Goal: Task Accomplishment & Management: Complete application form

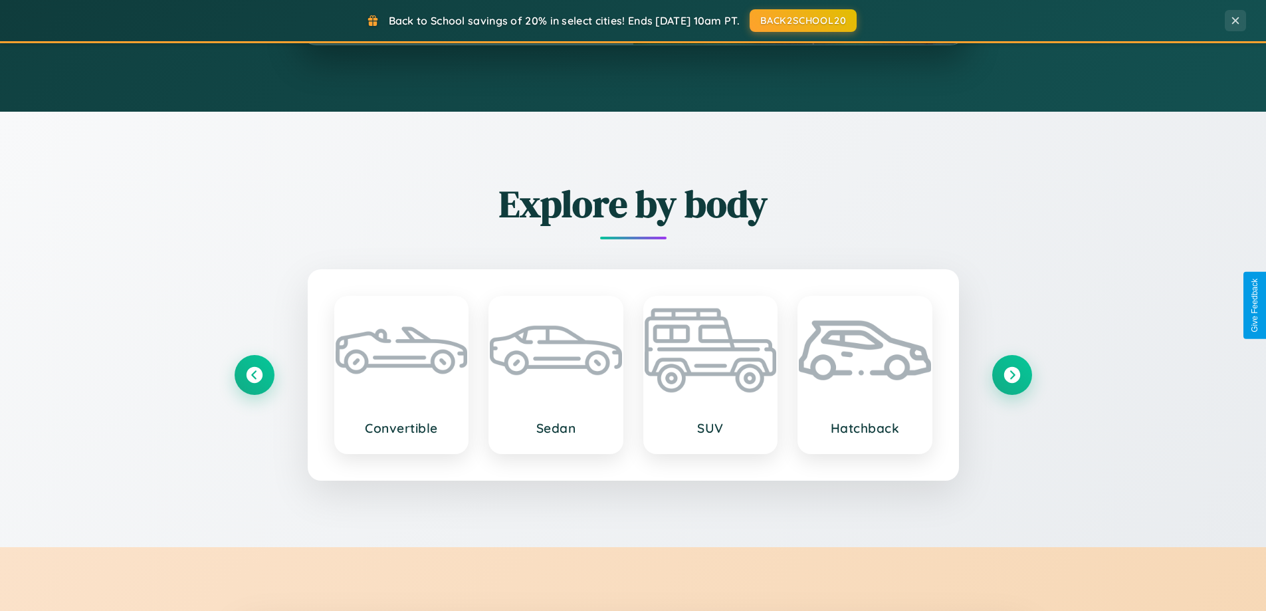
scroll to position [2558, 0]
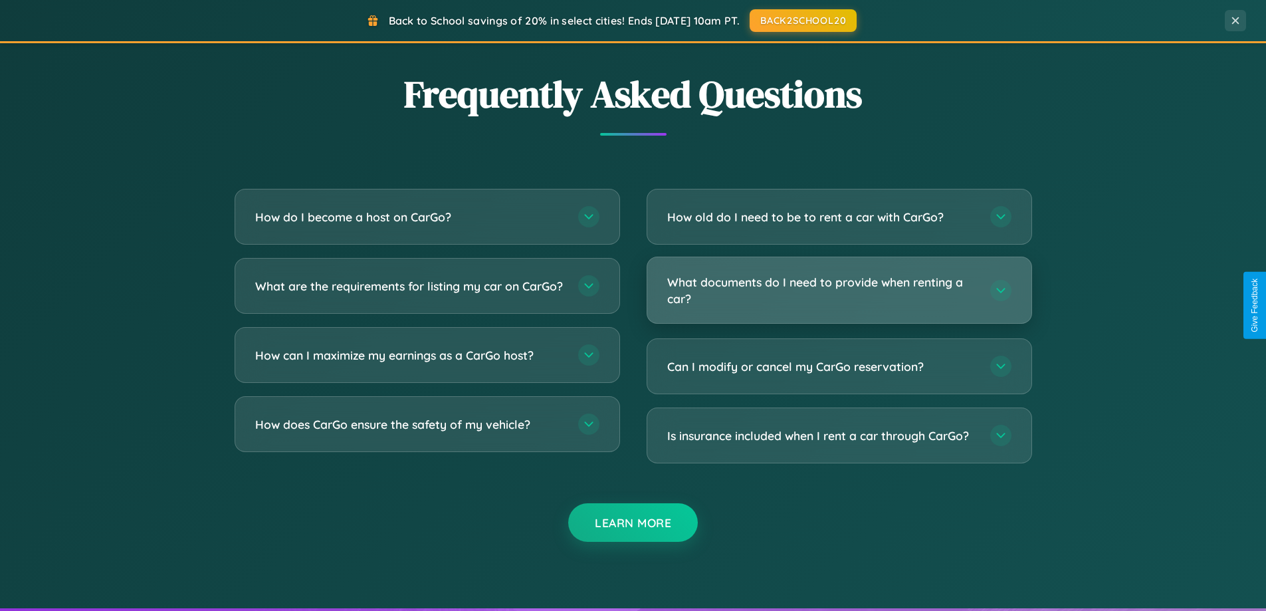
click at [839, 291] on h3 "What documents do I need to provide when renting a car?" at bounding box center [822, 290] width 310 height 33
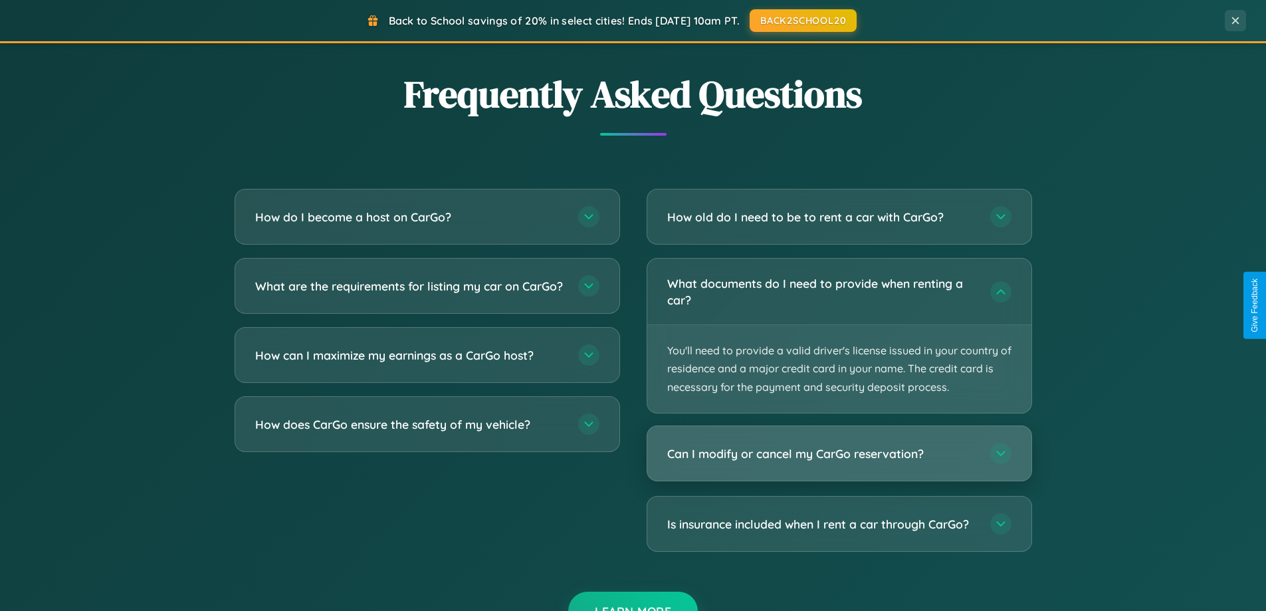
click at [839, 454] on h3 "Can I modify or cancel my CarGo reservation?" at bounding box center [822, 453] width 310 height 17
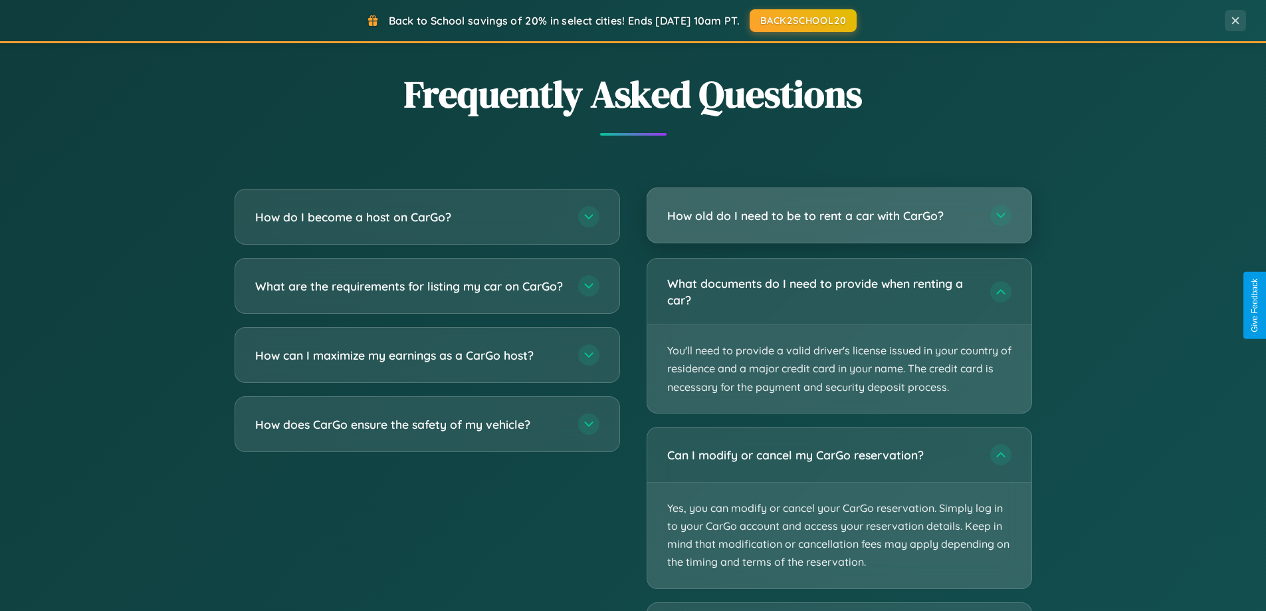
click at [839, 215] on h3 "How old do I need to be to rent a car with CarGo?" at bounding box center [822, 215] width 310 height 17
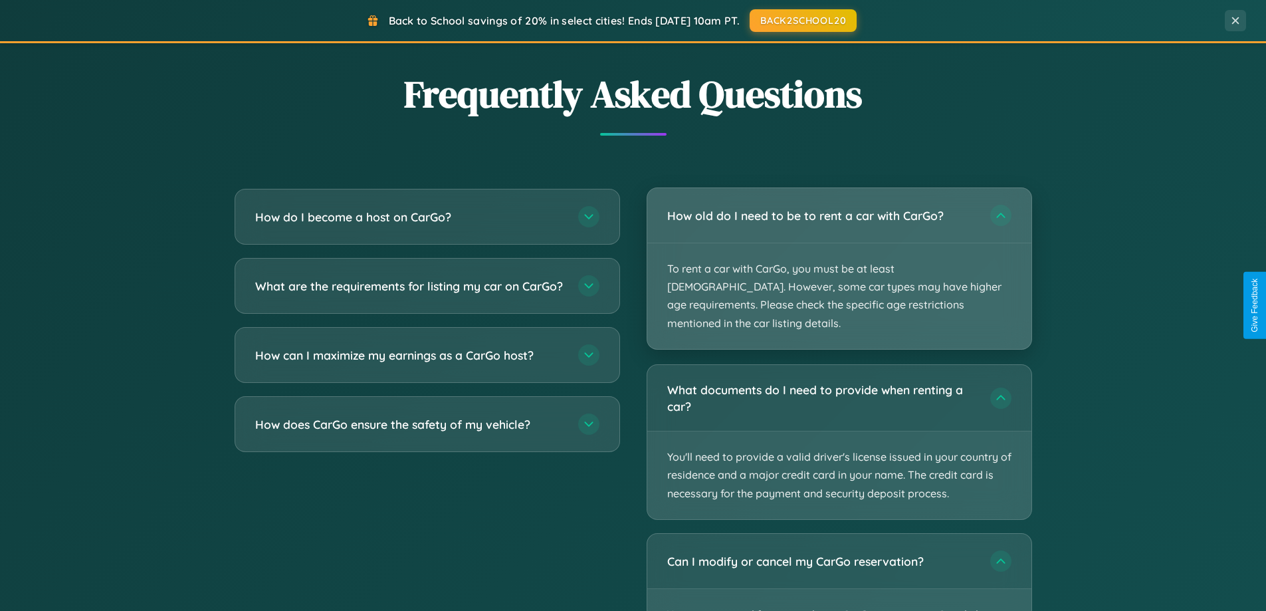
scroll to position [573, 0]
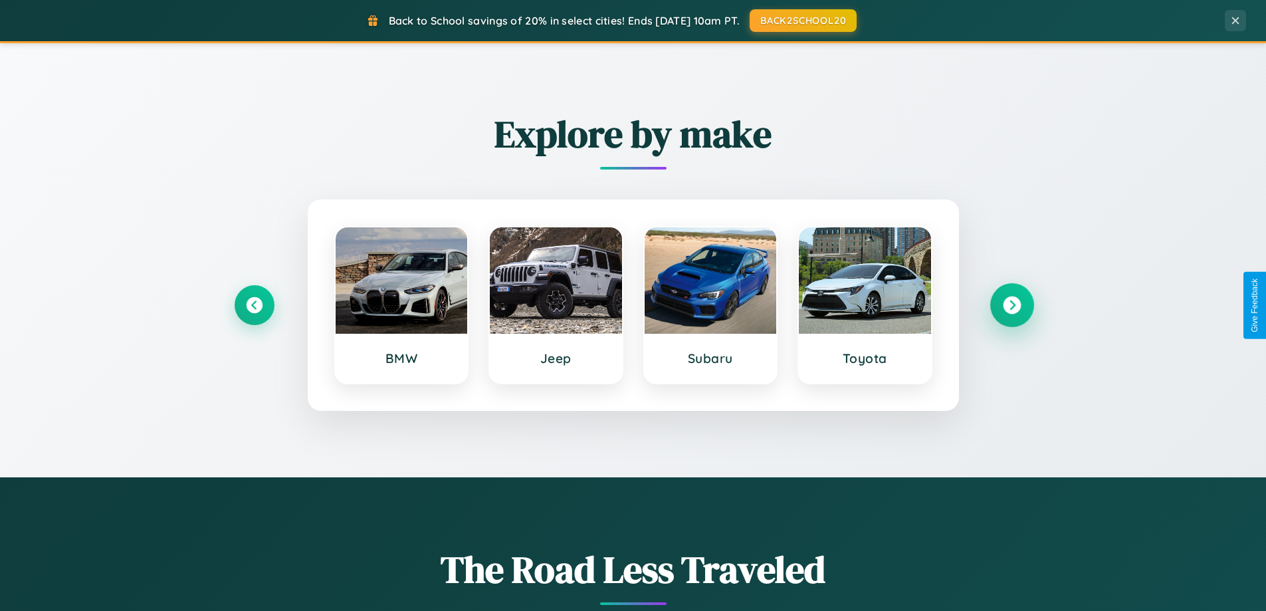
click at [1012, 305] on icon at bounding box center [1012, 305] width 18 height 18
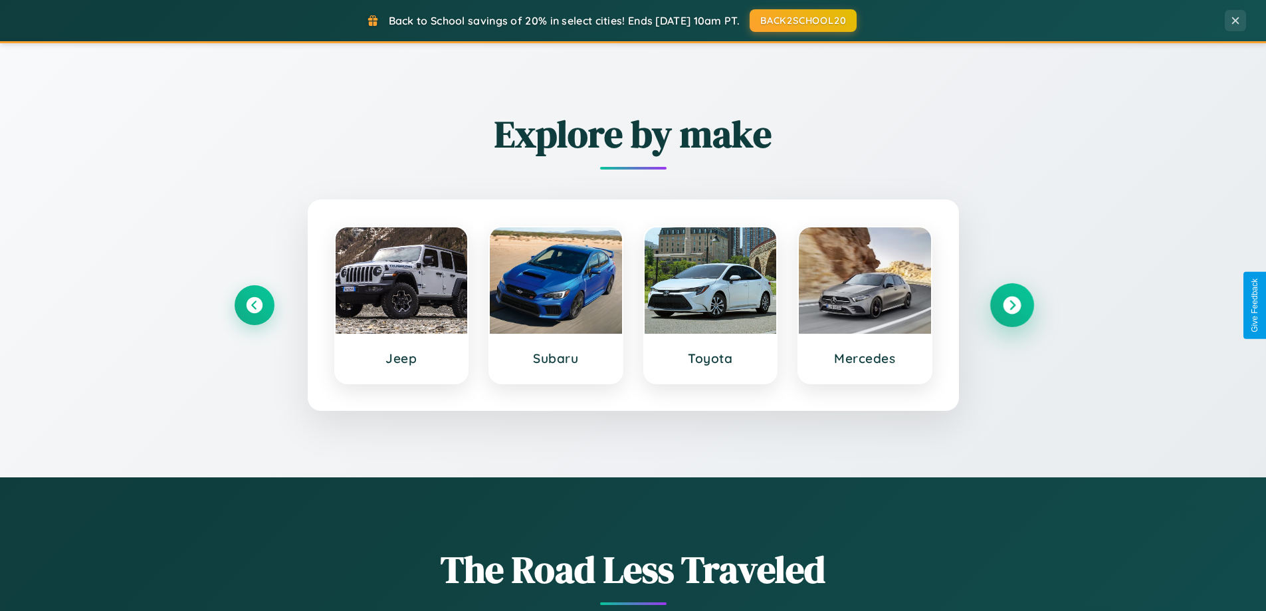
click at [1012, 305] on icon at bounding box center [1012, 305] width 18 height 18
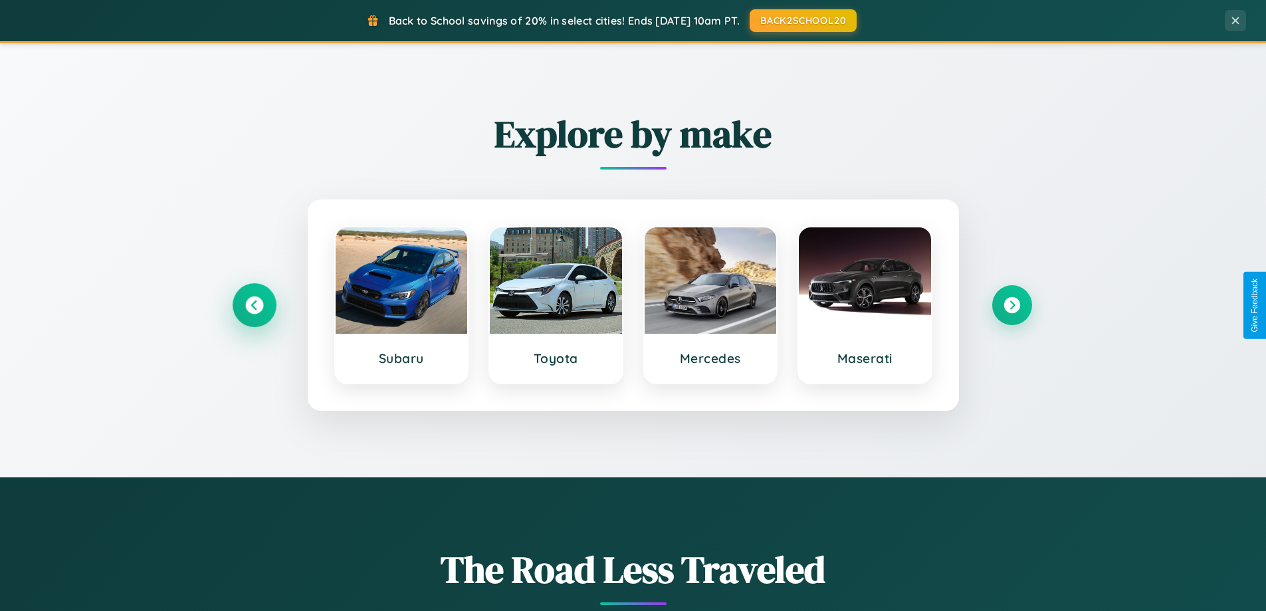
click at [254, 305] on icon at bounding box center [254, 305] width 18 height 18
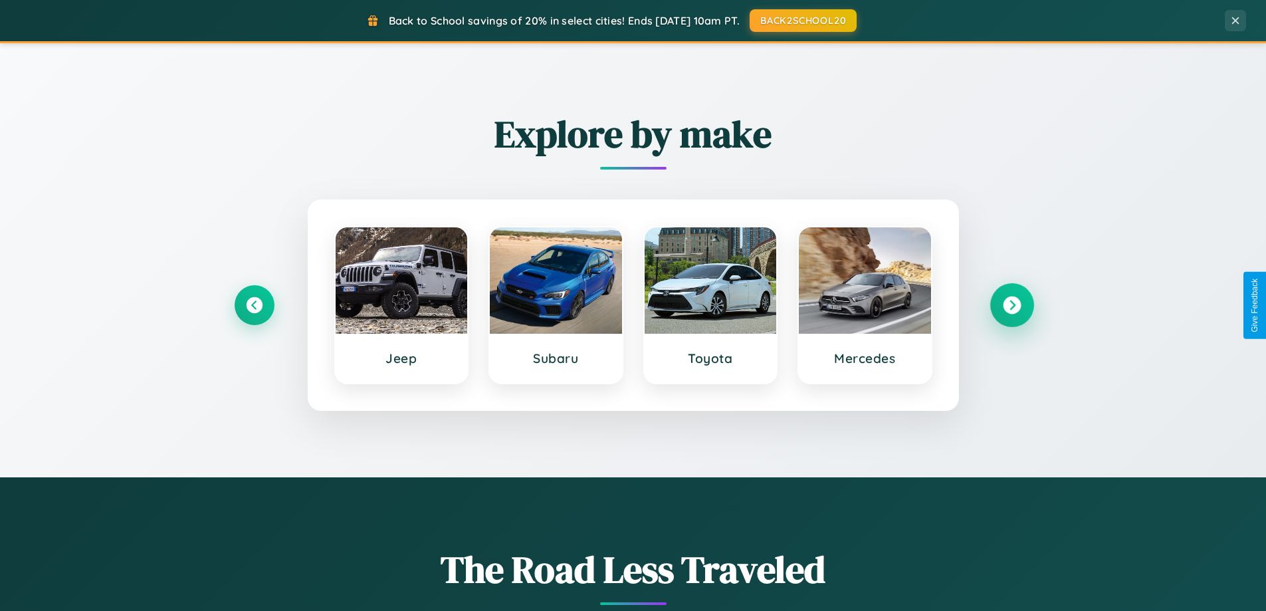
click at [1012, 305] on icon at bounding box center [1012, 305] width 18 height 18
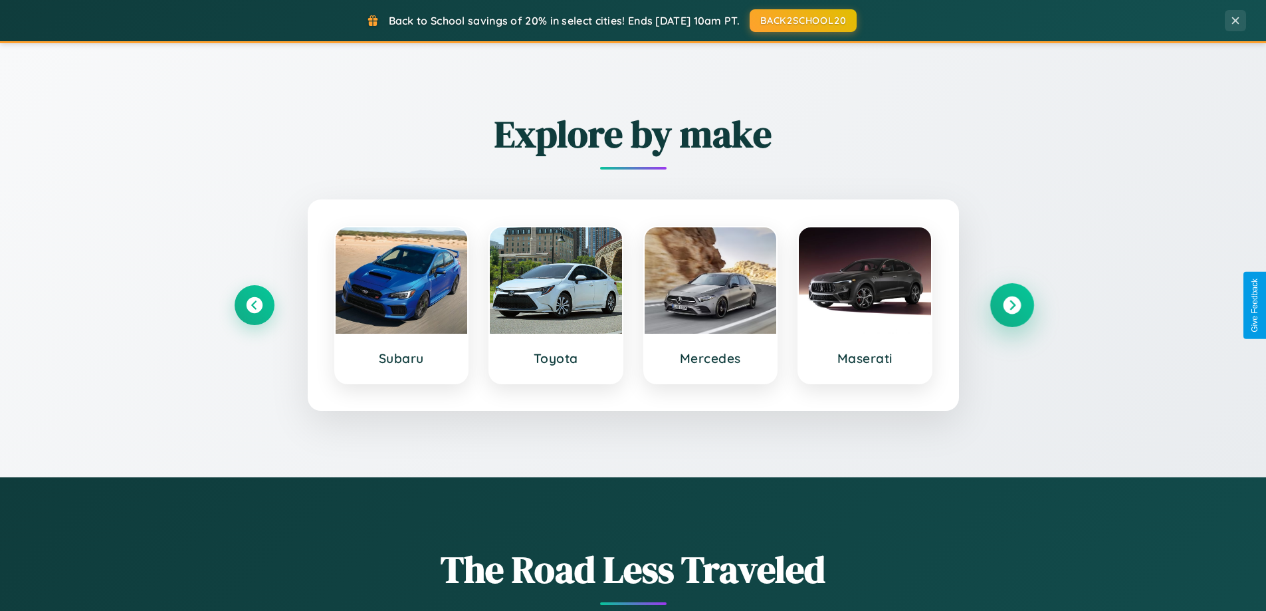
click at [1012, 305] on icon at bounding box center [1012, 305] width 18 height 18
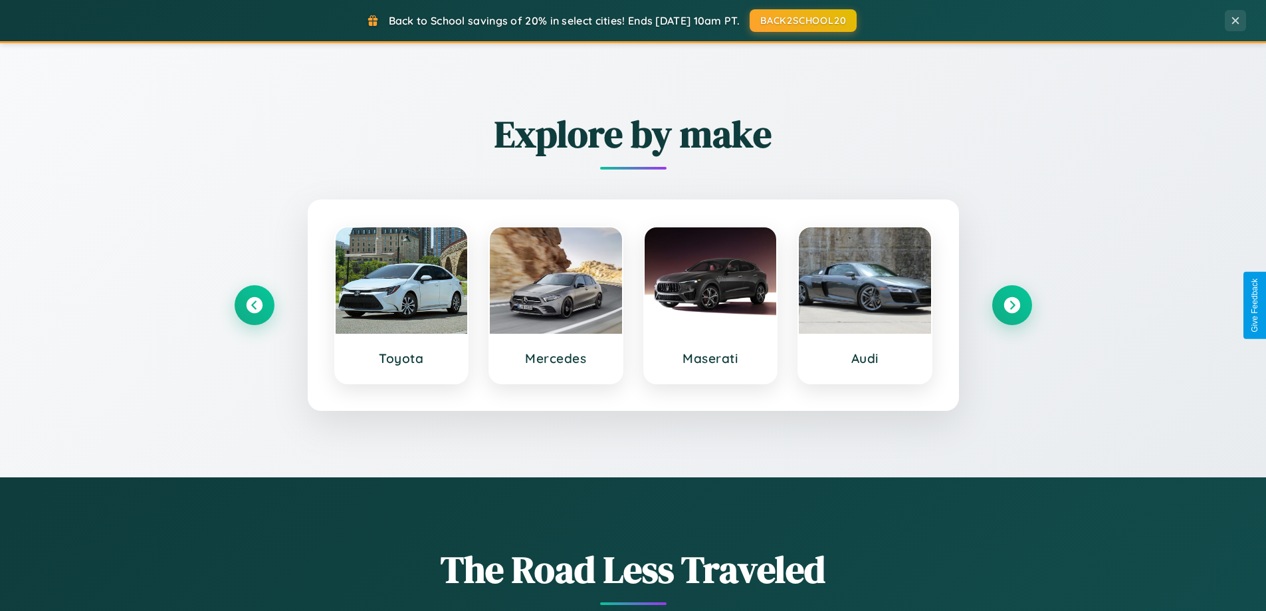
scroll to position [0, 0]
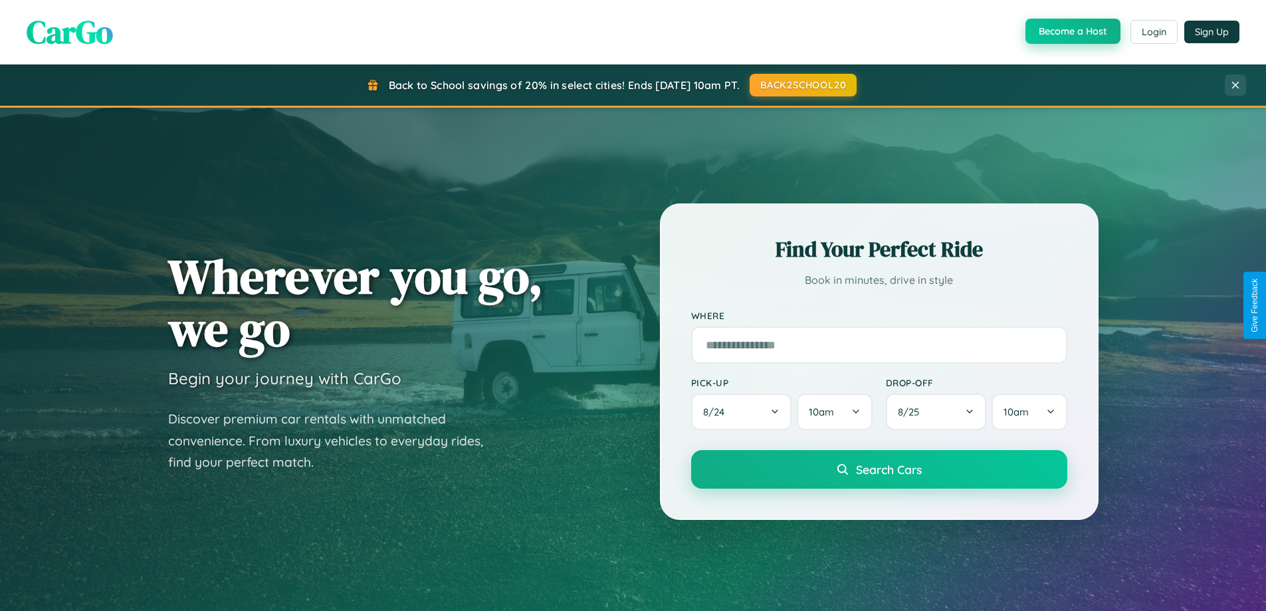
click at [1071, 32] on button "Become a Host" at bounding box center [1073, 31] width 95 height 25
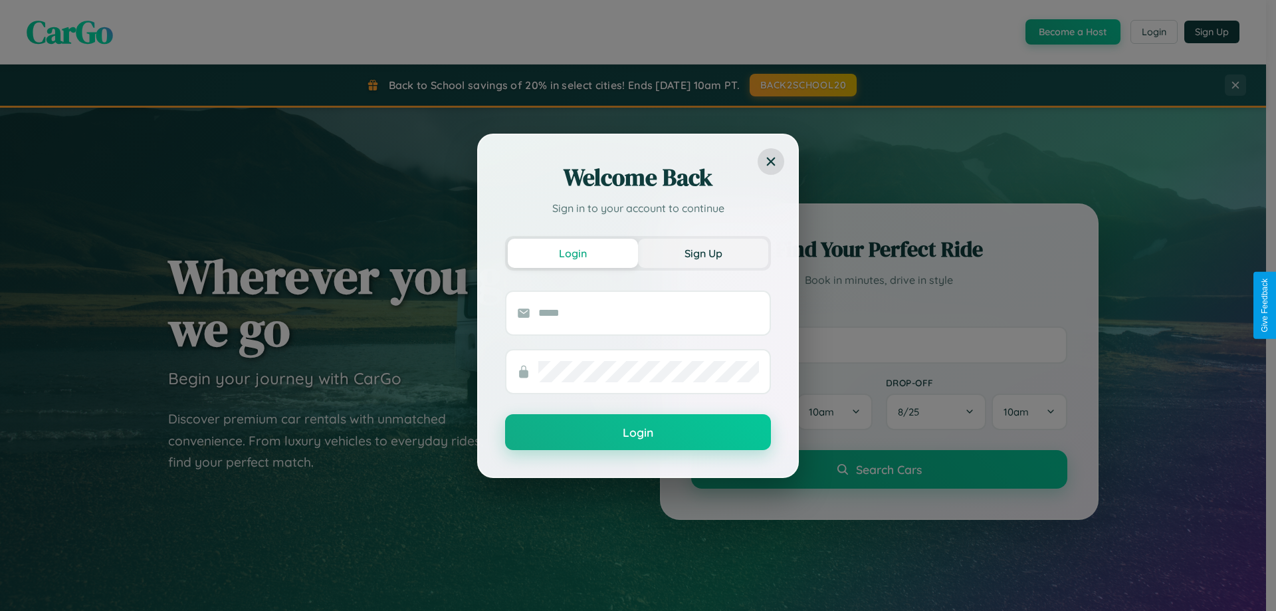
click at [703, 253] on button "Sign Up" at bounding box center [703, 253] width 130 height 29
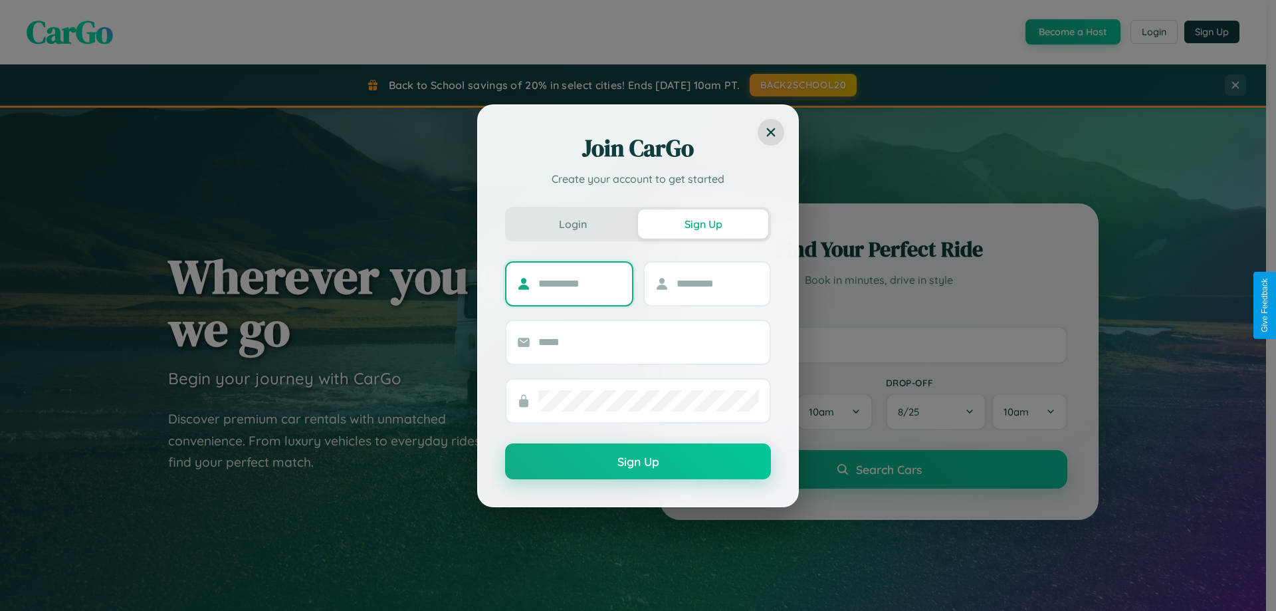
click at [580, 283] on input "text" at bounding box center [579, 283] width 83 height 21
type input "******"
click at [717, 283] on input "text" at bounding box center [718, 283] width 83 height 21
type input "*****"
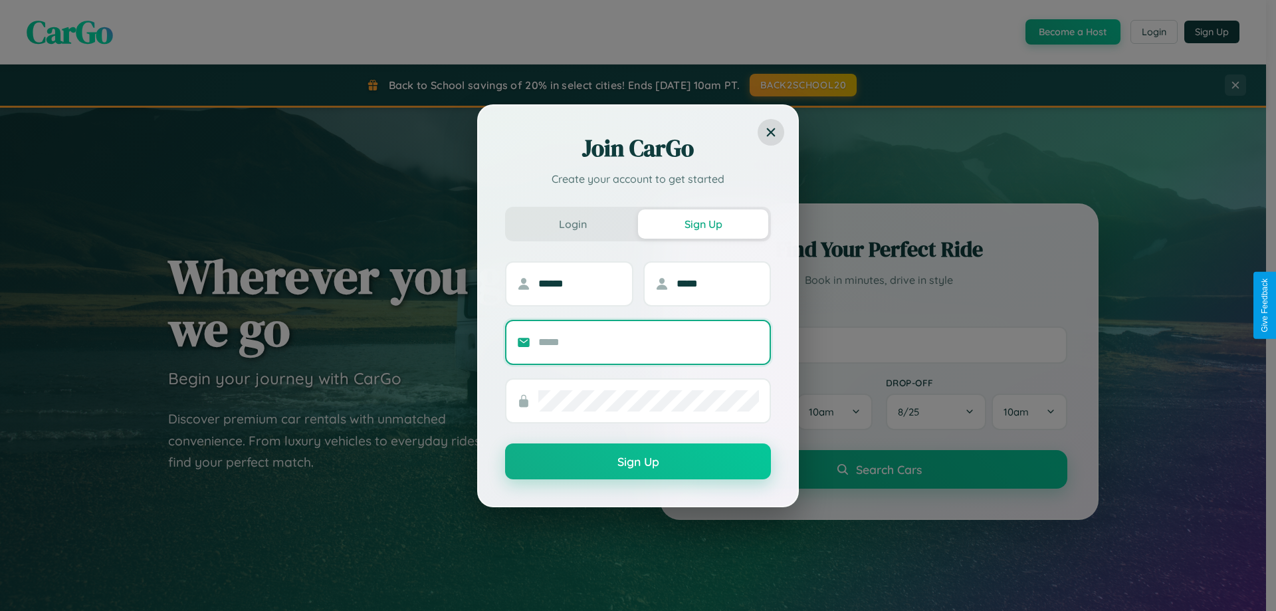
click at [649, 342] on input "text" at bounding box center [648, 342] width 221 height 21
type input "**********"
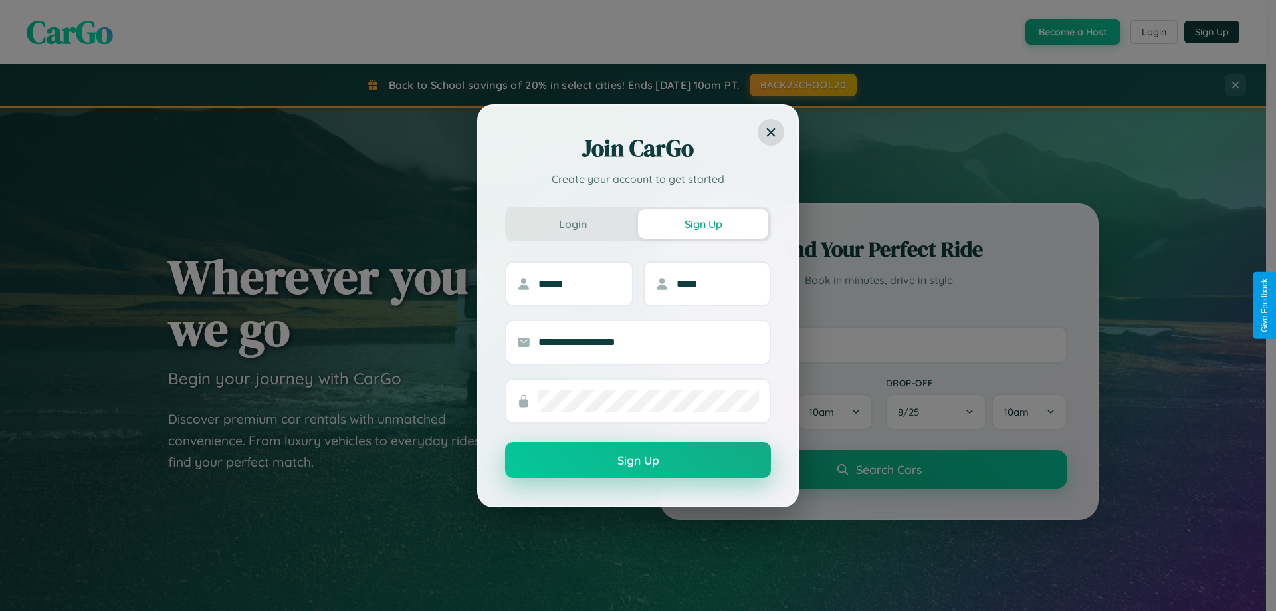
click at [638, 461] on button "Sign Up" at bounding box center [638, 460] width 266 height 36
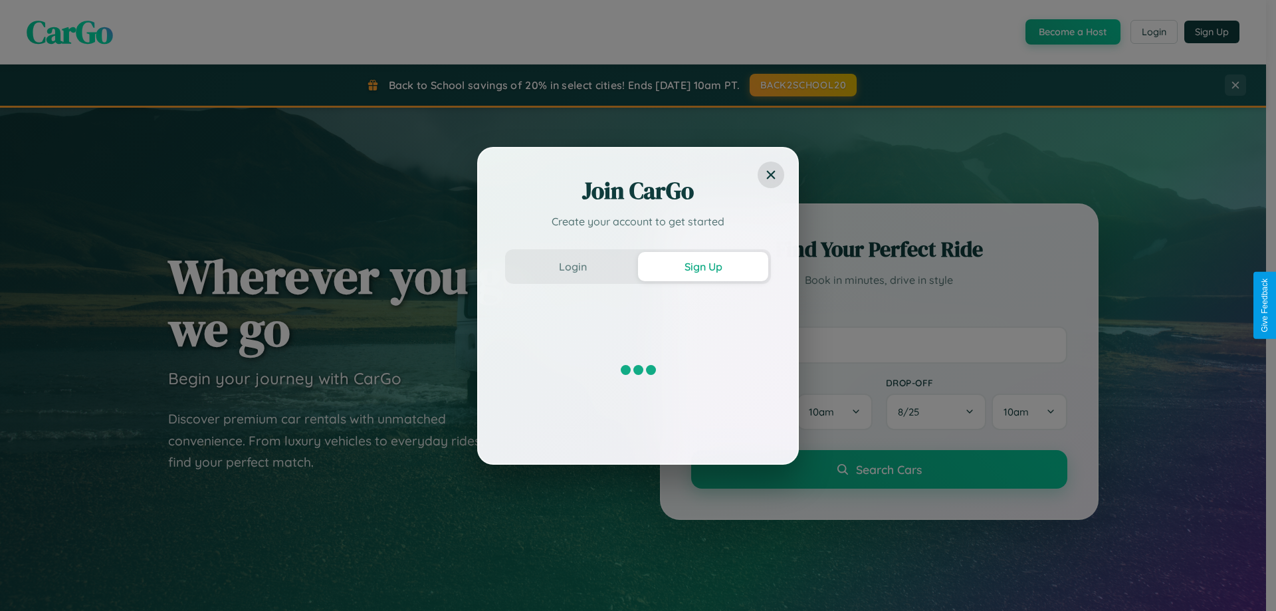
click at [1071, 32] on div "Join CarGo Create your account to get started Login Sign Up" at bounding box center [638, 305] width 1276 height 611
